Goal: Task Accomplishment & Management: Complete application form

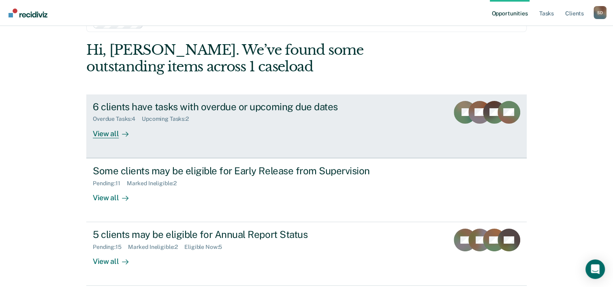
scroll to position [41, 0]
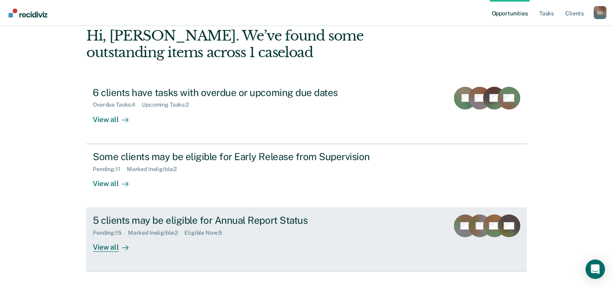
click at [183, 220] on div "5 clients may be eligible for Annual Report Status" at bounding box center [235, 220] width 285 height 12
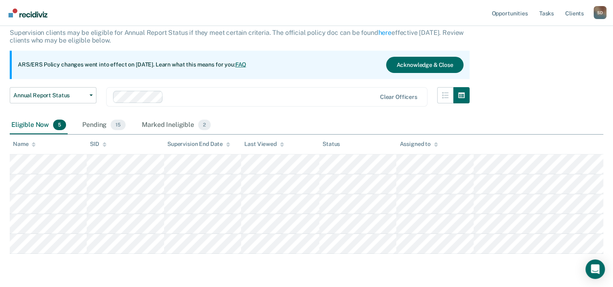
scroll to position [75, 0]
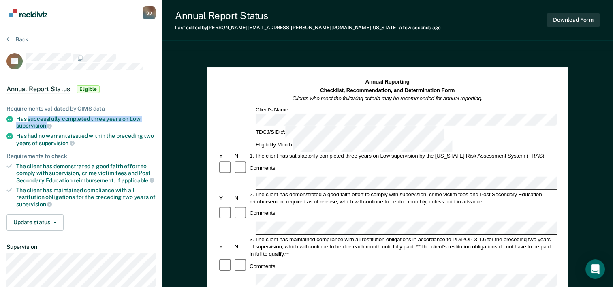
drag, startPoint x: 28, startPoint y: 117, endPoint x: 107, endPoint y: 122, distance: 80.0
click at [107, 122] on div "Has successfully completed three years on Low supervision" at bounding box center [85, 123] width 139 height 14
drag, startPoint x: 107, startPoint y: 122, endPoint x: 68, endPoint y: 117, distance: 40.1
copy div "successfully completed three years on Low supervision"
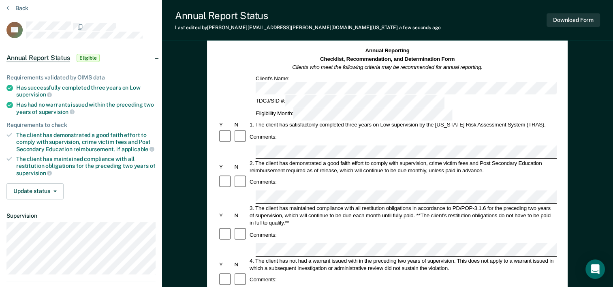
scroll to position [41, 0]
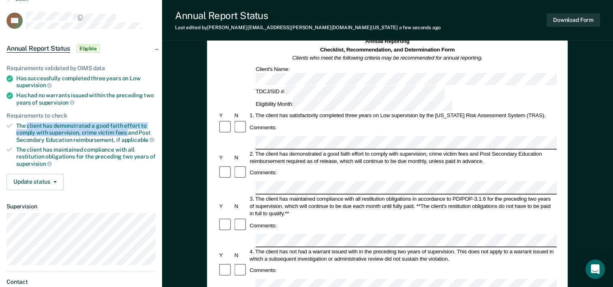
drag, startPoint x: 27, startPoint y: 122, endPoint x: 128, endPoint y: 130, distance: 101.6
click at [128, 130] on div "The client has demonstrated a good faith effort to comply with supervision, cri…" at bounding box center [85, 132] width 139 height 21
drag, startPoint x: 128, startPoint y: 130, endPoint x: 98, endPoint y: 128, distance: 30.4
copy div "client has demonstrated a good faith effort to comply with supervision, crime v…"
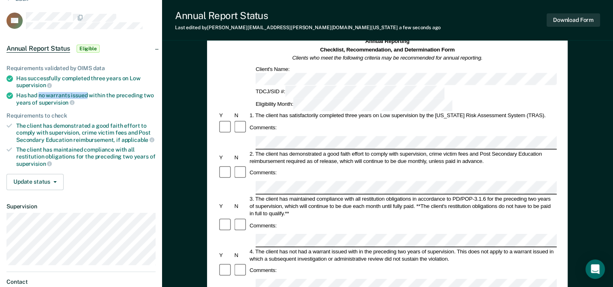
drag, startPoint x: 39, startPoint y: 94, endPoint x: 86, endPoint y: 92, distance: 47.1
click at [86, 92] on div "Has had no warrants issued within the preceding two years of supervision" at bounding box center [85, 99] width 139 height 14
drag, startPoint x: 86, startPoint y: 92, endPoint x: 68, endPoint y: 94, distance: 17.7
copy div "no warrants issued"
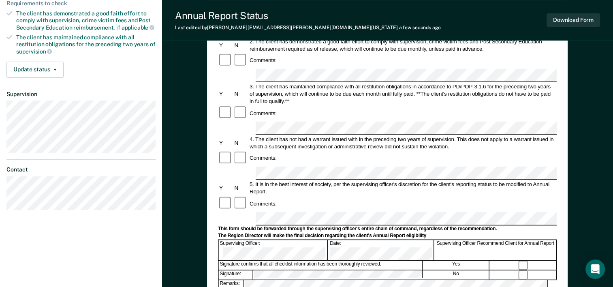
scroll to position [162, 0]
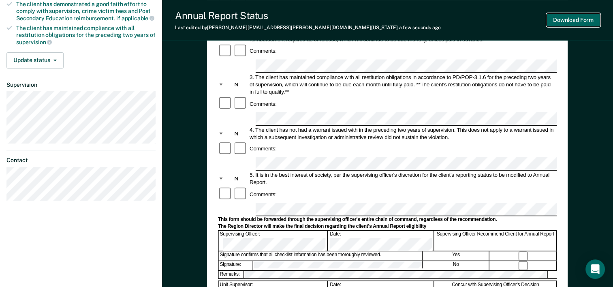
click at [587, 22] on button "Download Form" at bounding box center [573, 19] width 53 height 13
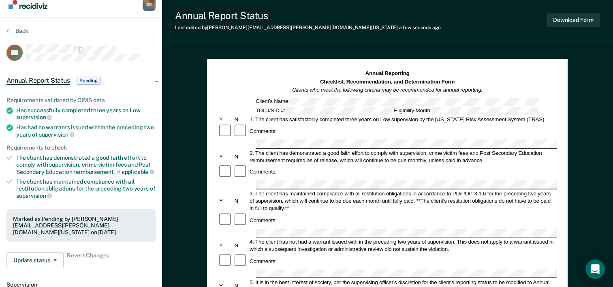
scroll to position [0, 0]
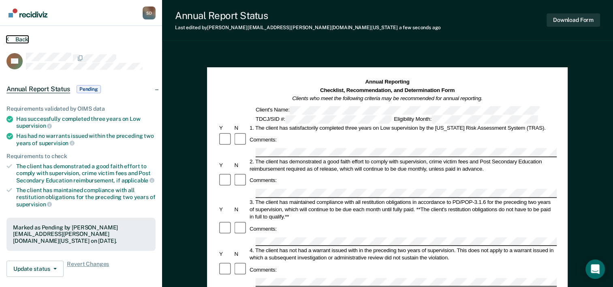
click at [19, 39] on button "Back" at bounding box center [17, 39] width 22 height 7
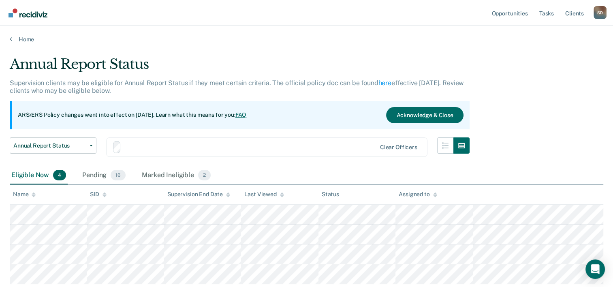
scroll to position [55, 0]
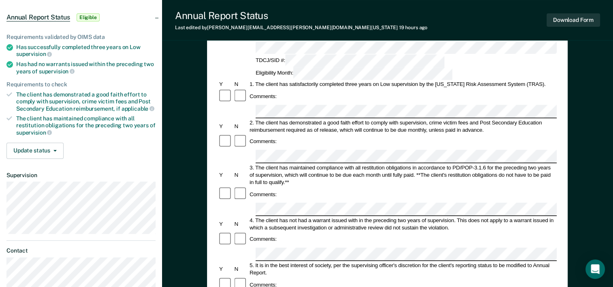
scroll to position [41, 0]
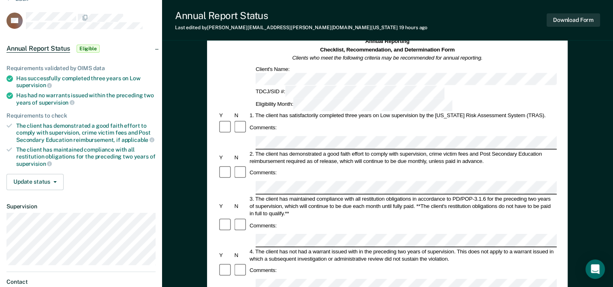
click at [603, 136] on div "Annual Reporting Checklist, Recommendation, and Determination Form Clients who …" at bounding box center [387, 285] width 451 height 550
click at [582, 20] on button "Download Form" at bounding box center [573, 19] width 53 height 13
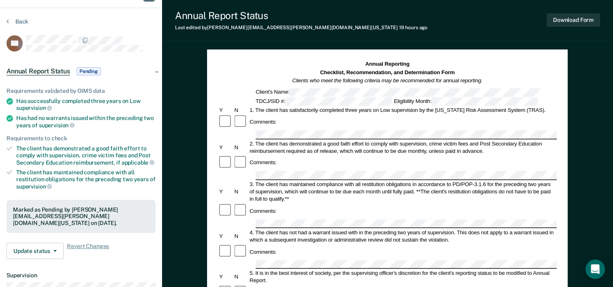
scroll to position [0, 0]
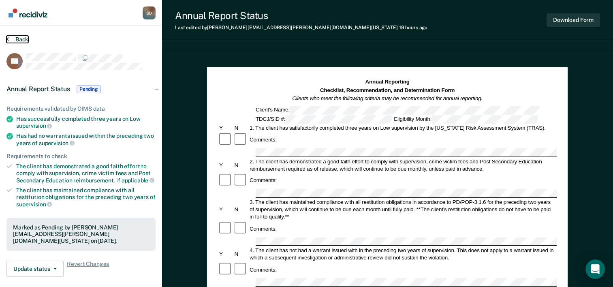
click at [20, 38] on button "Back" at bounding box center [17, 39] width 22 height 7
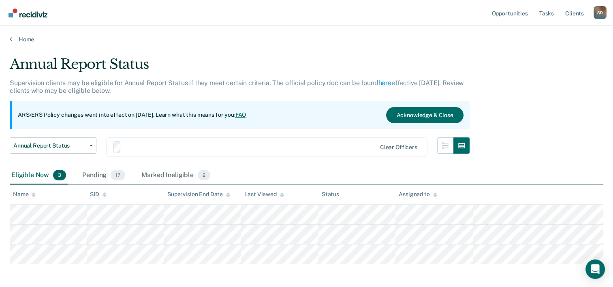
scroll to position [35, 0]
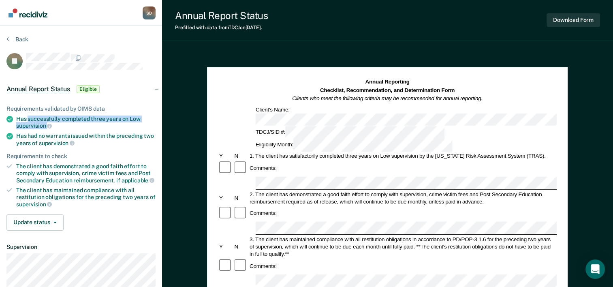
drag, startPoint x: 28, startPoint y: 117, endPoint x: 95, endPoint y: 121, distance: 67.4
click at [95, 121] on div "Has successfully completed three years on Low supervision" at bounding box center [85, 123] width 139 height 14
drag, startPoint x: 95, startPoint y: 121, endPoint x: 49, endPoint y: 119, distance: 45.9
copy div "successfully completed three years on Low supervision"
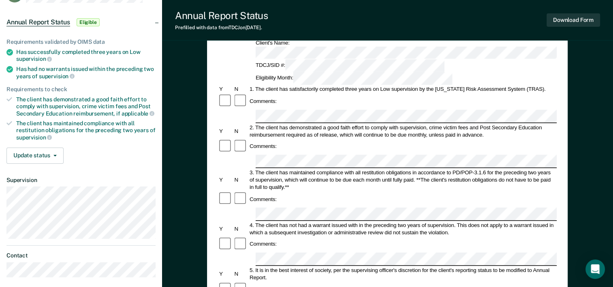
scroll to position [81, 0]
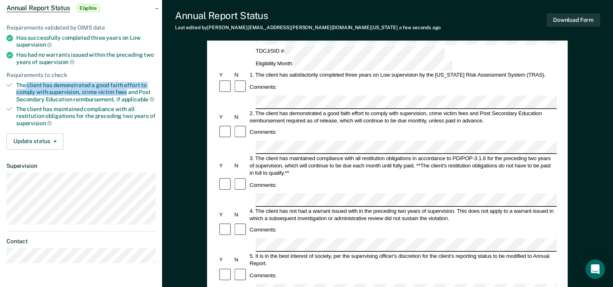
drag, startPoint x: 26, startPoint y: 83, endPoint x: 126, endPoint y: 89, distance: 99.9
click at [126, 89] on div "The client has demonstrated a good faith effort to comply with supervision, cri…" at bounding box center [85, 92] width 139 height 21
drag, startPoint x: 126, startPoint y: 89, endPoint x: 91, endPoint y: 87, distance: 34.9
copy div "client has demonstrated a good faith effort to comply with supervision, crime v…"
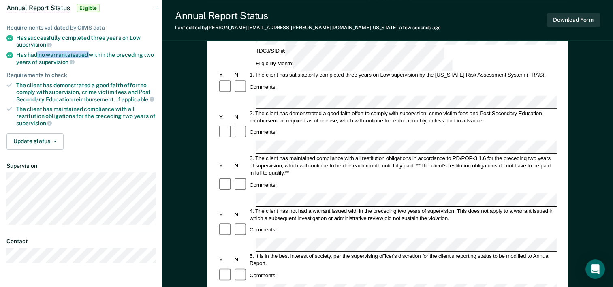
drag, startPoint x: 38, startPoint y: 53, endPoint x: 88, endPoint y: 53, distance: 50.7
click at [88, 53] on div "Has had no warrants issued within the preceding two years of supervision" at bounding box center [85, 58] width 139 height 14
drag, startPoint x: 88, startPoint y: 53, endPoint x: 77, endPoint y: 54, distance: 11.8
copy div "no warrants issued"
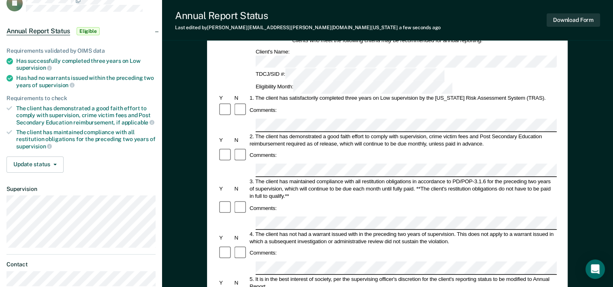
scroll to position [0, 0]
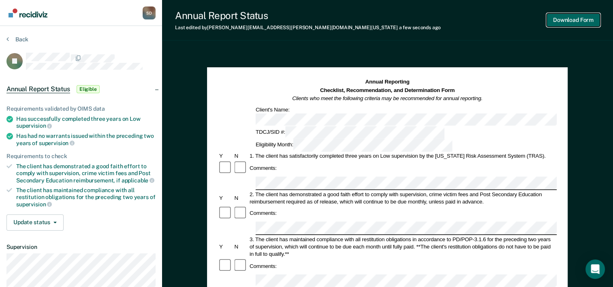
click at [578, 21] on button "Download Form" at bounding box center [573, 19] width 53 height 13
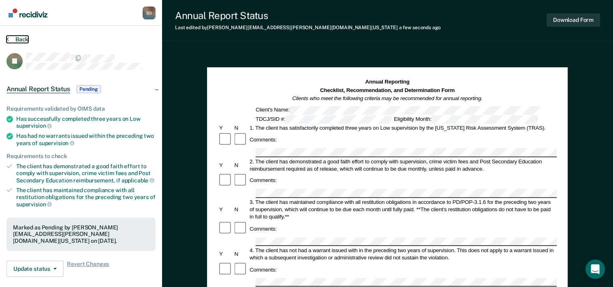
click at [20, 37] on button "Back" at bounding box center [17, 39] width 22 height 7
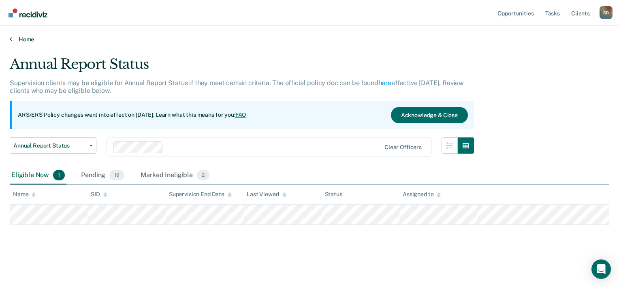
click at [25, 38] on link "Home" at bounding box center [310, 39] width 600 height 7
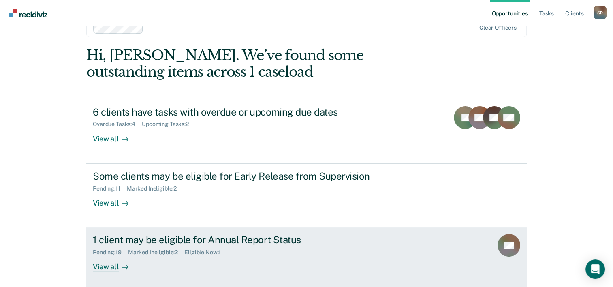
scroll to position [57, 0]
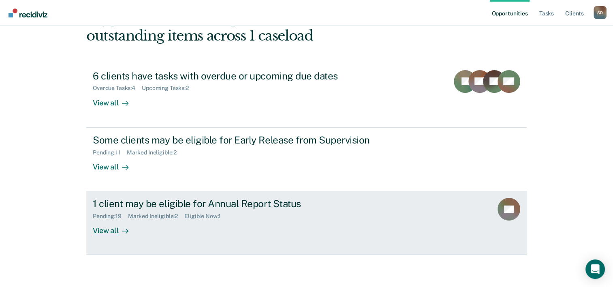
click at [186, 205] on div "1 client may be eligible for Annual Report Status" at bounding box center [235, 204] width 285 height 12
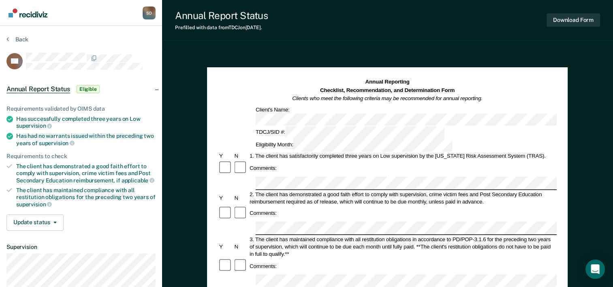
click at [378, 95] on div "Annual Reporting Checklist, Recommendation, and Determination Form Clients who …" at bounding box center [387, 115] width 339 height 74
click at [357, 160] on div "Comments:" at bounding box center [387, 167] width 339 height 15
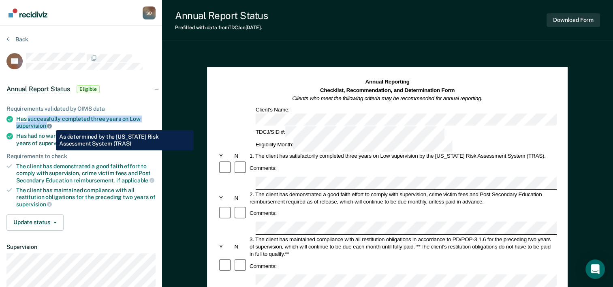
drag, startPoint x: 28, startPoint y: 116, endPoint x: 50, endPoint y: 124, distance: 23.6
click at [50, 124] on div "Has successfully completed three years on Low supervision" at bounding box center [85, 123] width 139 height 14
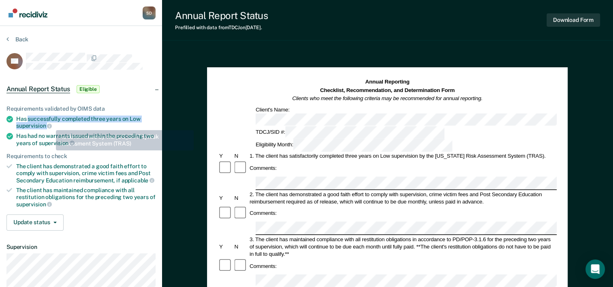
drag, startPoint x: 50, startPoint y: 124, endPoint x: 39, endPoint y: 122, distance: 11.1
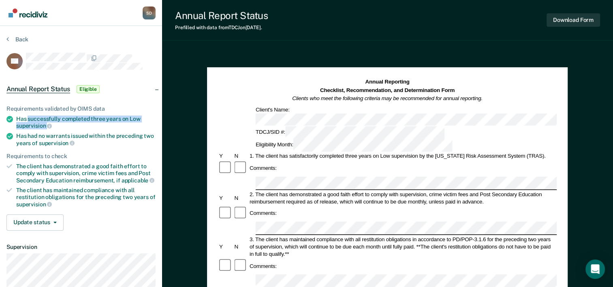
copy div "successfully completed three years on Low supervision"
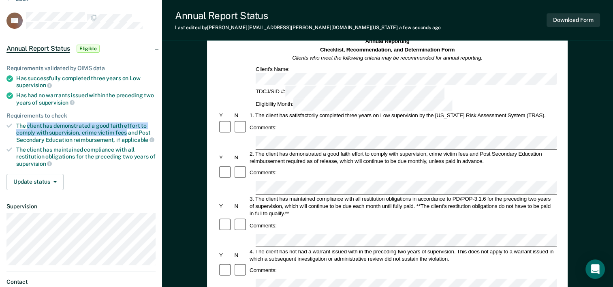
drag, startPoint x: 28, startPoint y: 123, endPoint x: 125, endPoint y: 130, distance: 97.1
click at [125, 130] on div "The client has demonstrated a good faith effort to comply with supervision, cri…" at bounding box center [85, 132] width 139 height 21
drag, startPoint x: 125, startPoint y: 130, endPoint x: 66, endPoint y: 129, distance: 58.4
copy div "client has demonstrated a good faith effort to comply with supervision, crime v…"
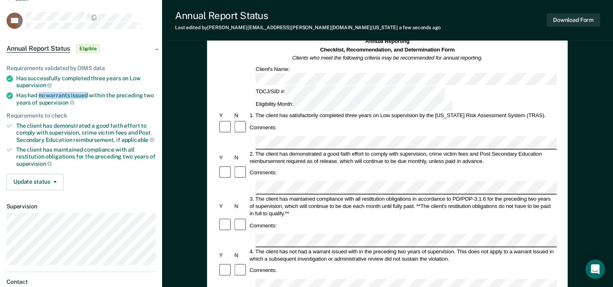
drag, startPoint x: 39, startPoint y: 94, endPoint x: 86, endPoint y: 96, distance: 47.5
click at [86, 96] on div "Has had no warrants issued within the preceding two years of supervision" at bounding box center [85, 99] width 139 height 14
drag, startPoint x: 86, startPoint y: 96, endPoint x: 74, endPoint y: 96, distance: 12.6
copy div "no warrants issued"
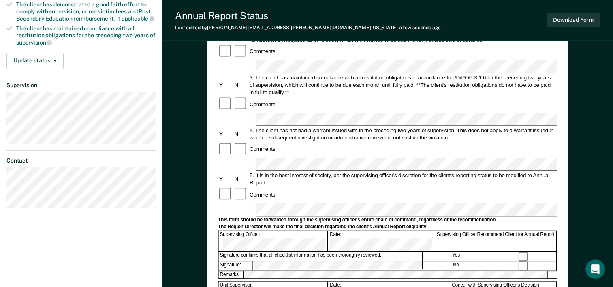
scroll to position [162, 0]
click at [582, 23] on button "Download Form" at bounding box center [573, 19] width 53 height 13
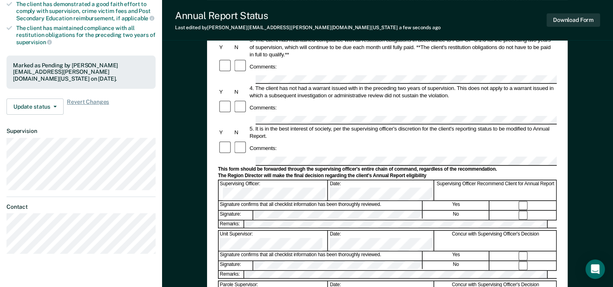
scroll to position [0, 0]
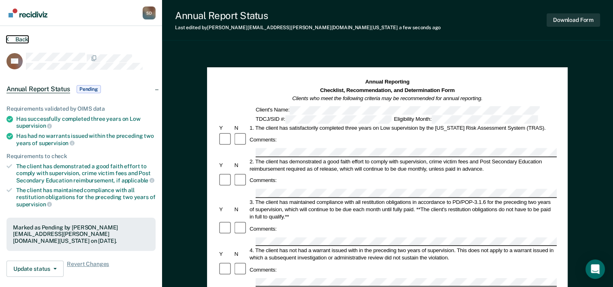
click at [19, 36] on button "Back" at bounding box center [17, 39] width 22 height 7
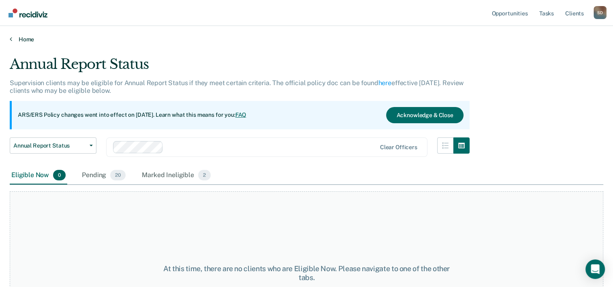
click at [24, 38] on link "Home" at bounding box center [307, 39] width 594 height 7
